Goal: Information Seeking & Learning: Learn about a topic

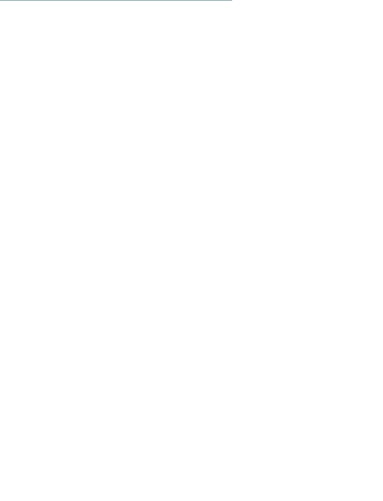
scroll to position [866, 0]
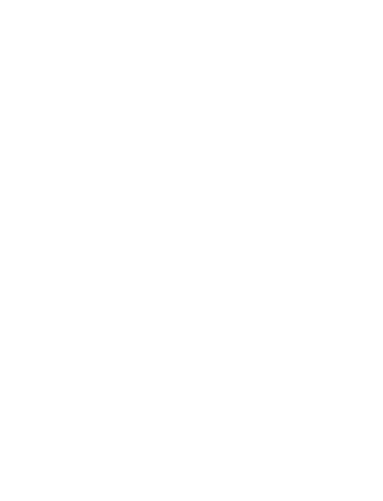
click at [366, 259] on icon at bounding box center [363, 262] width 26 height 21
click at [359, 256] on icon at bounding box center [363, 262] width 26 height 21
click at [360, 265] on icon at bounding box center [363, 262] width 26 height 21
click at [362, 256] on icon at bounding box center [363, 262] width 26 height 21
click at [361, 258] on icon at bounding box center [363, 262] width 26 height 21
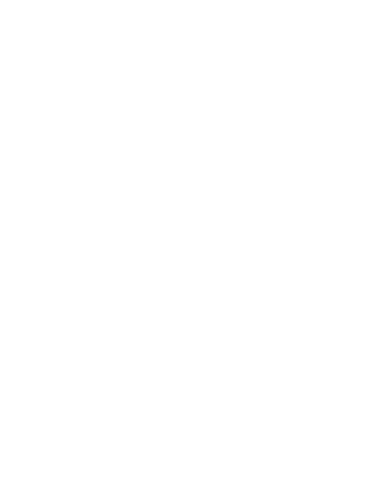
click at [77, 336] on h4 "Familienresidence & Suiten Das Grafenstein ****ˢ" at bounding box center [102, 348] width 149 height 25
click at [335, 402] on div "In glücklicher Lage: Familienresidence & Suiten Das Grafenstein ****ˢ Inmitten …" at bounding box center [192, 421] width 346 height 300
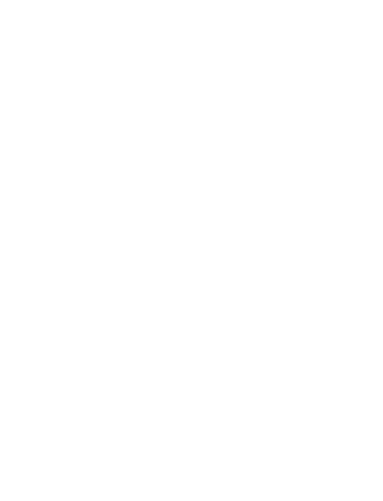
click at [367, 305] on icon at bounding box center [365, 306] width 26 height 21
click at [364, 305] on icon at bounding box center [365, 306] width 26 height 21
click at [363, 303] on icon at bounding box center [365, 306] width 26 height 21
